Goal: Check status: Check status

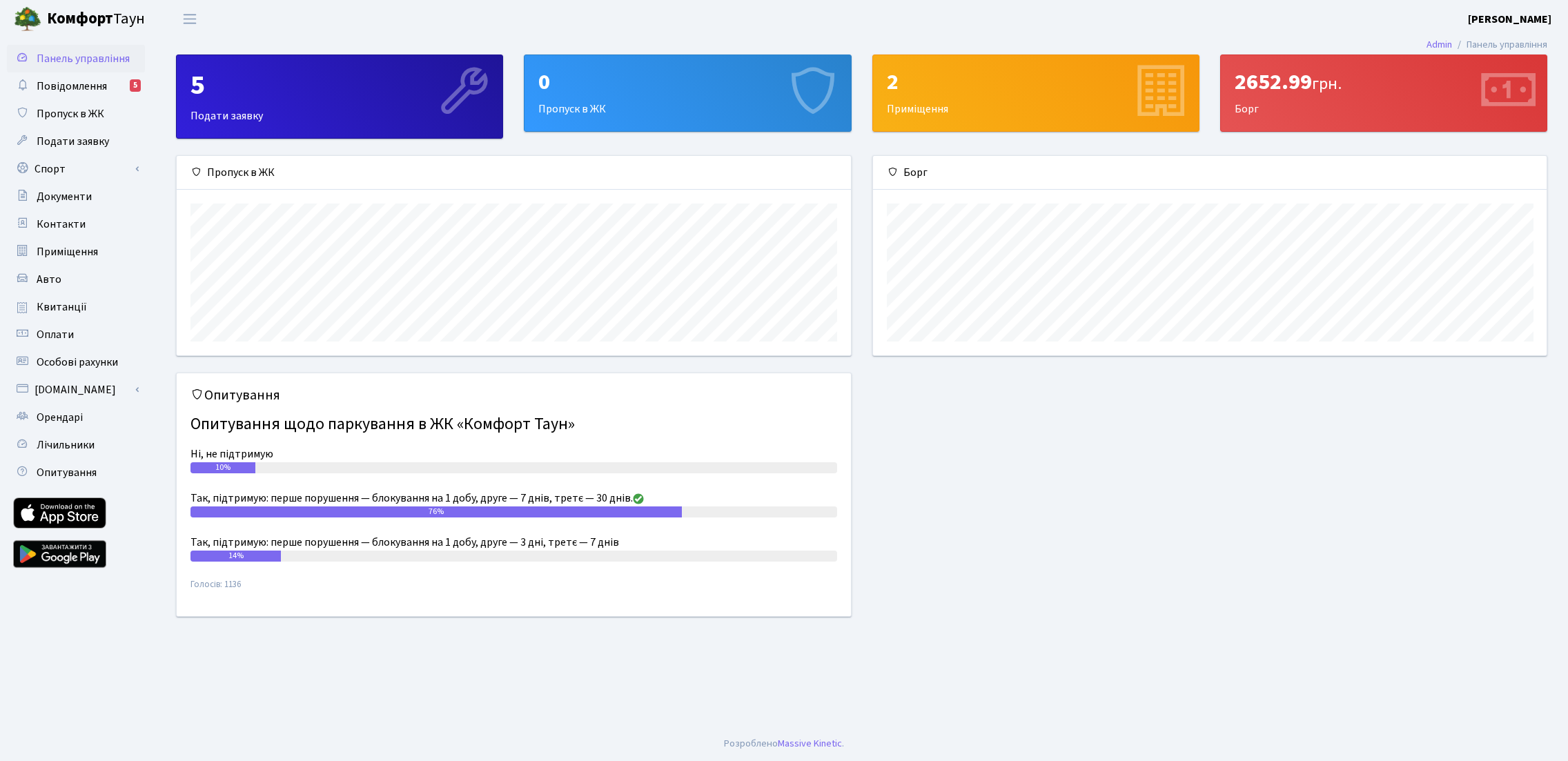
scroll to position [199, 673]
click at [74, 297] on link "Квитанції" at bounding box center [75, 306] width 138 height 27
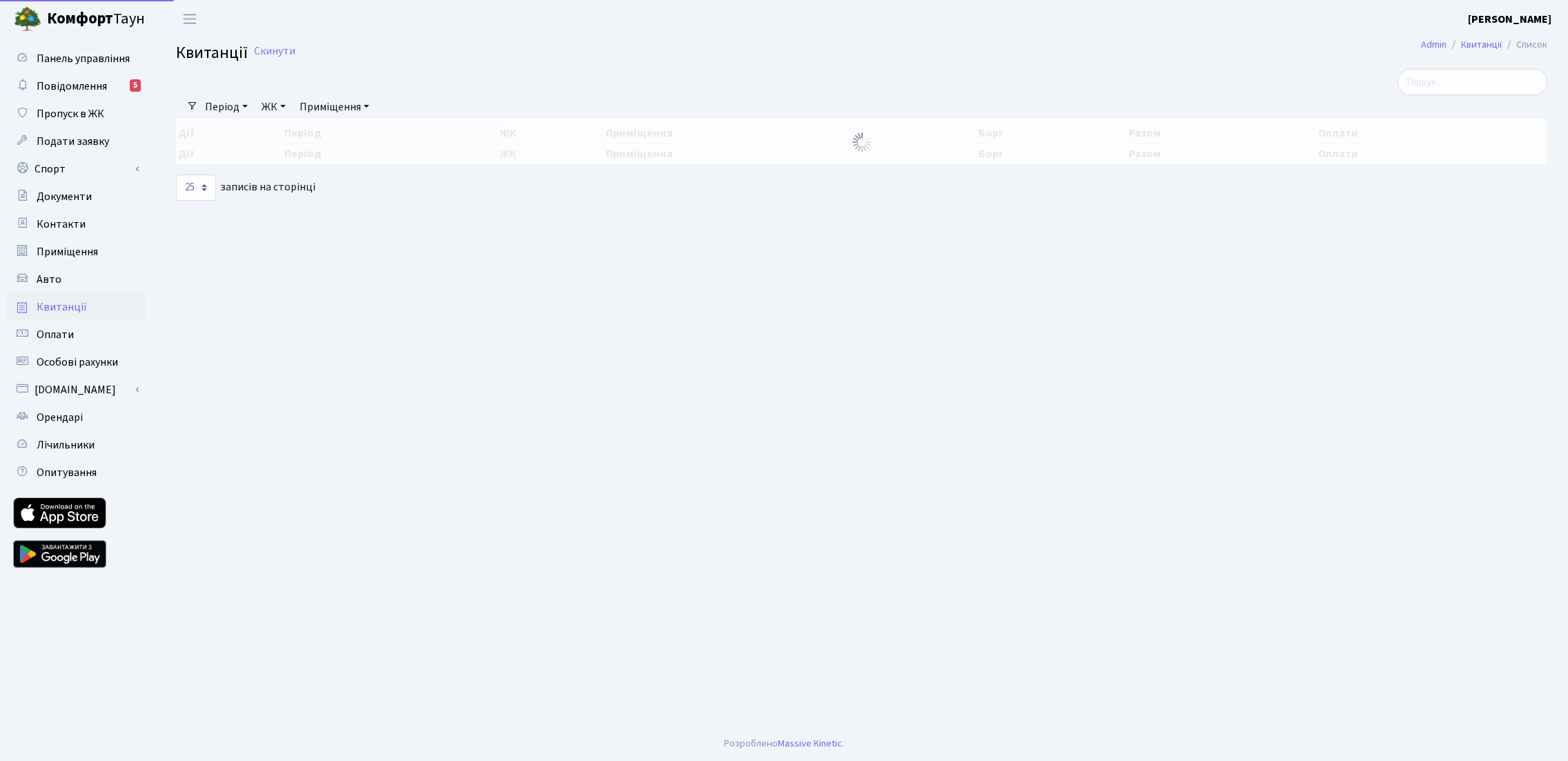
select select "25"
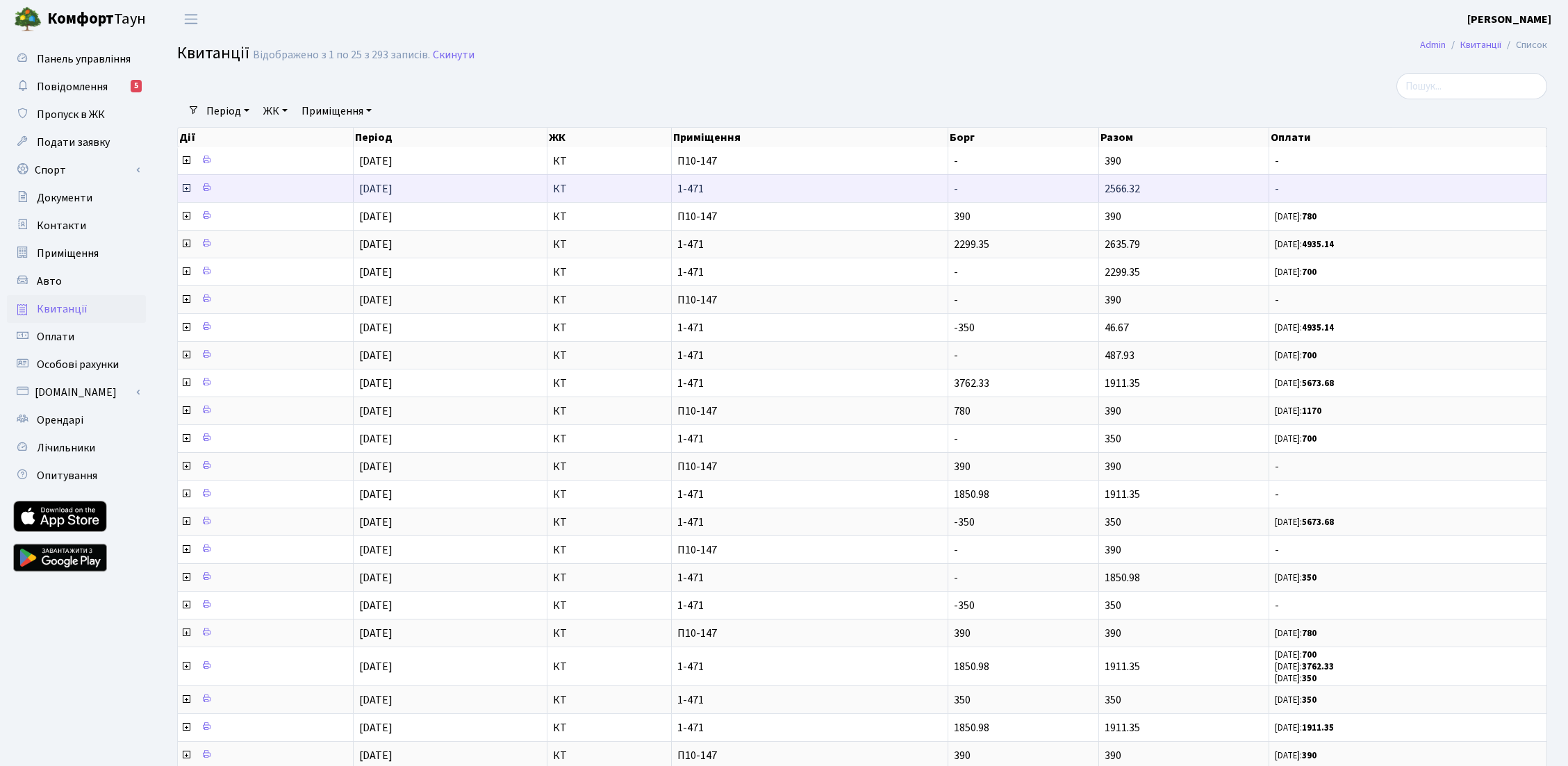
click at [187, 189] on icon at bounding box center [186, 188] width 11 height 11
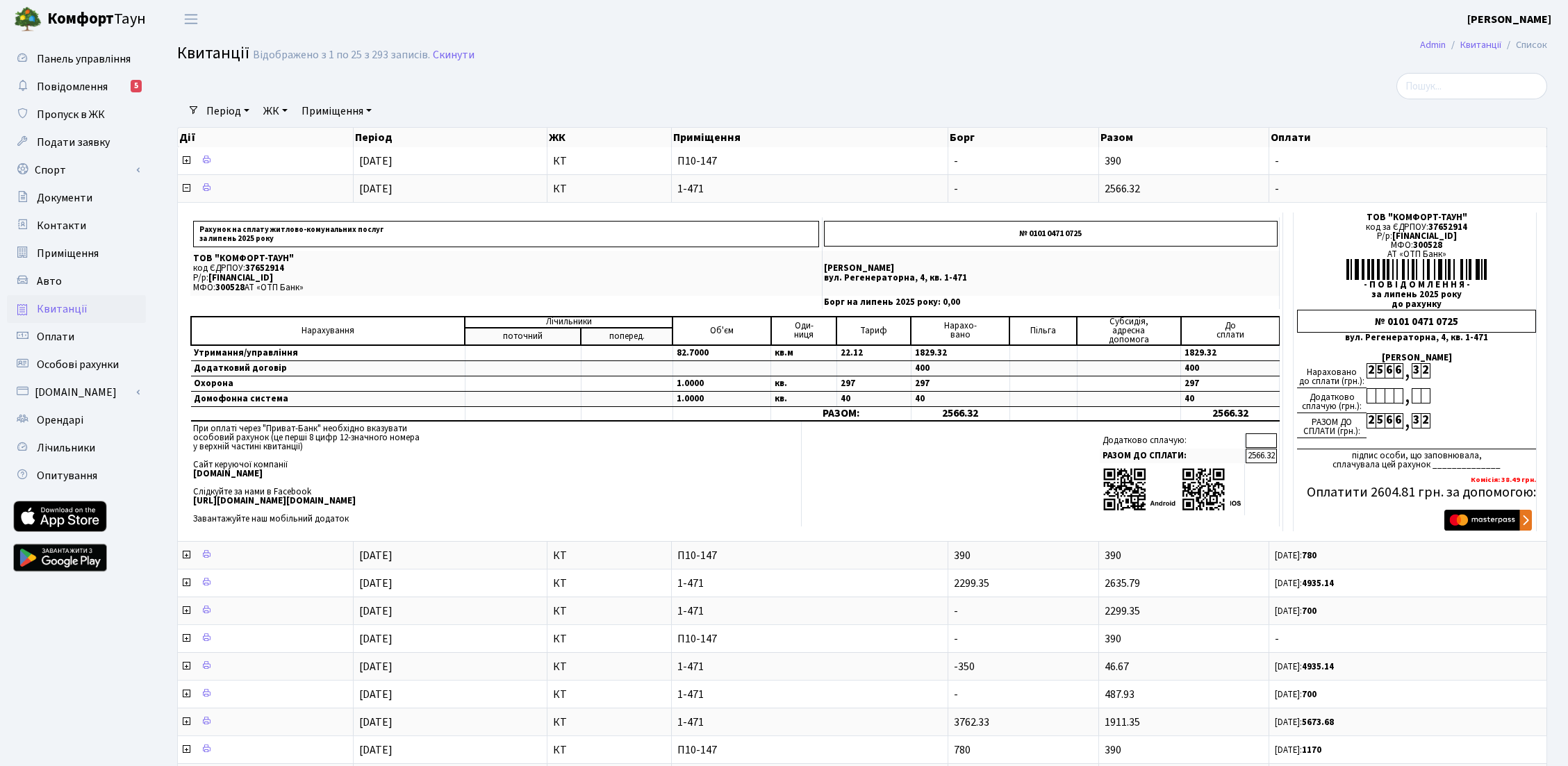
click at [662, 59] on h2 "Квитанції Відображено з 1 по 25 з 293 записів. Скинути" at bounding box center [862, 56] width 1370 height 24
